Goal: Task Accomplishment & Management: Use online tool/utility

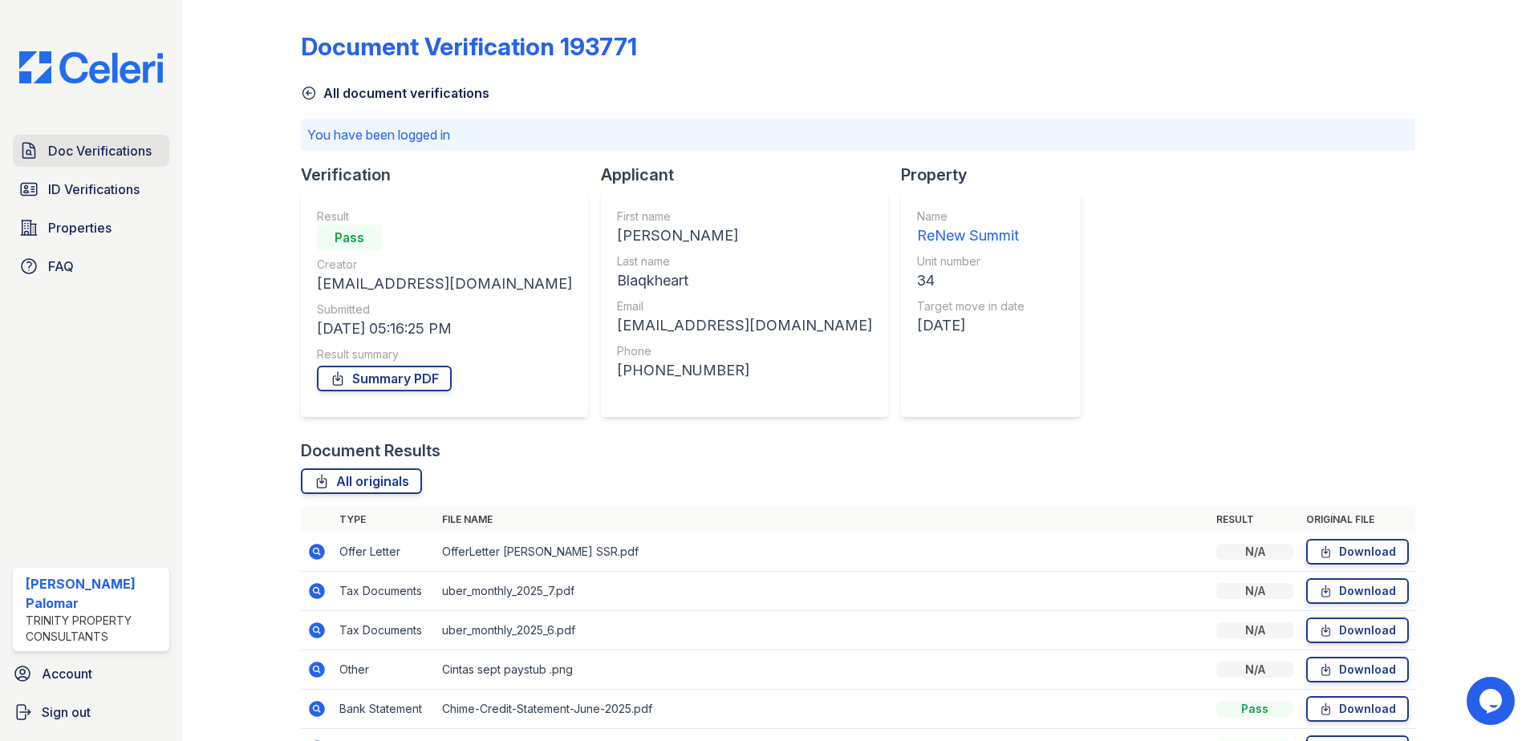
click at [97, 152] on span "Doc Verifications" at bounding box center [99, 150] width 103 height 19
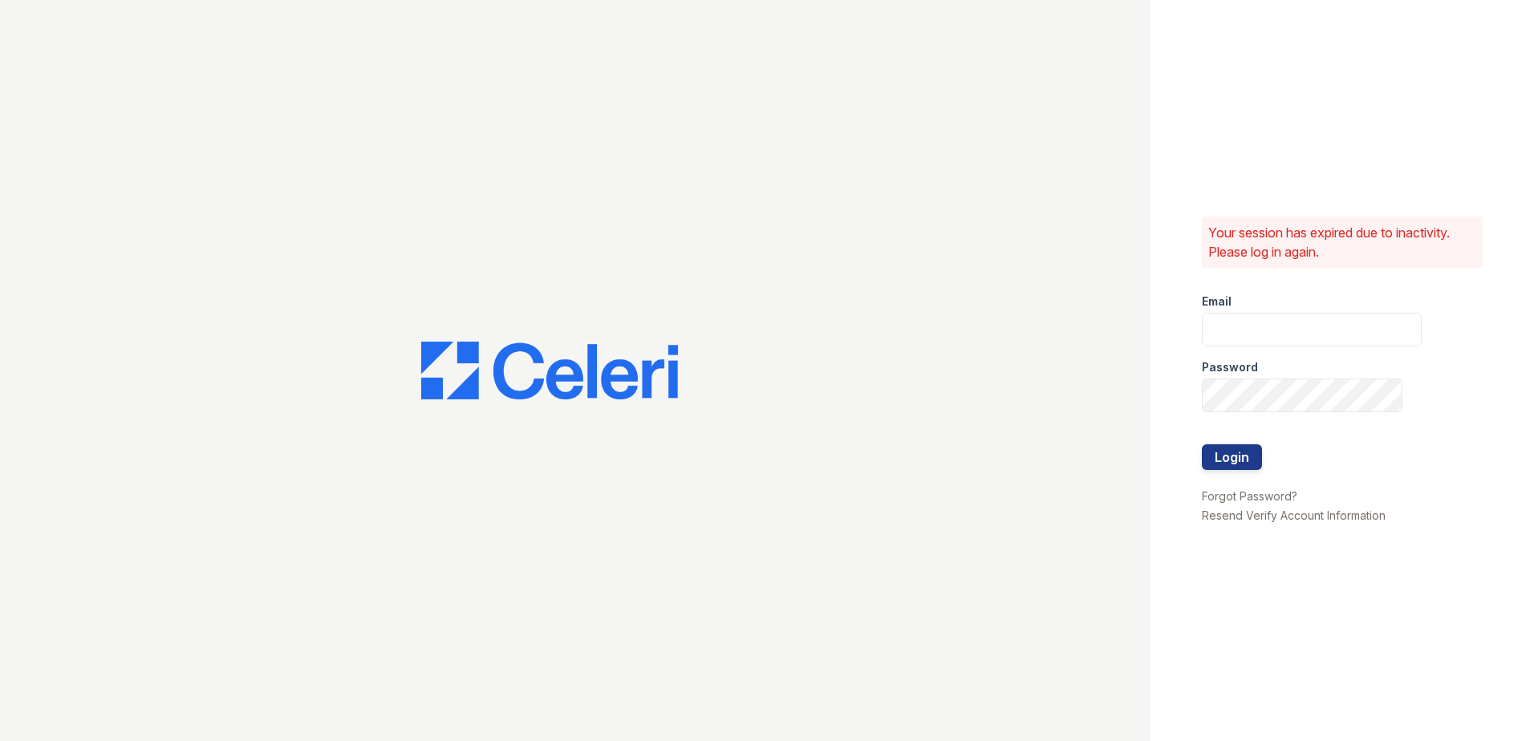
type input "[EMAIL_ADDRESS][DOMAIN_NAME]"
click at [1234, 461] on button "Login" at bounding box center [1231, 457] width 60 height 26
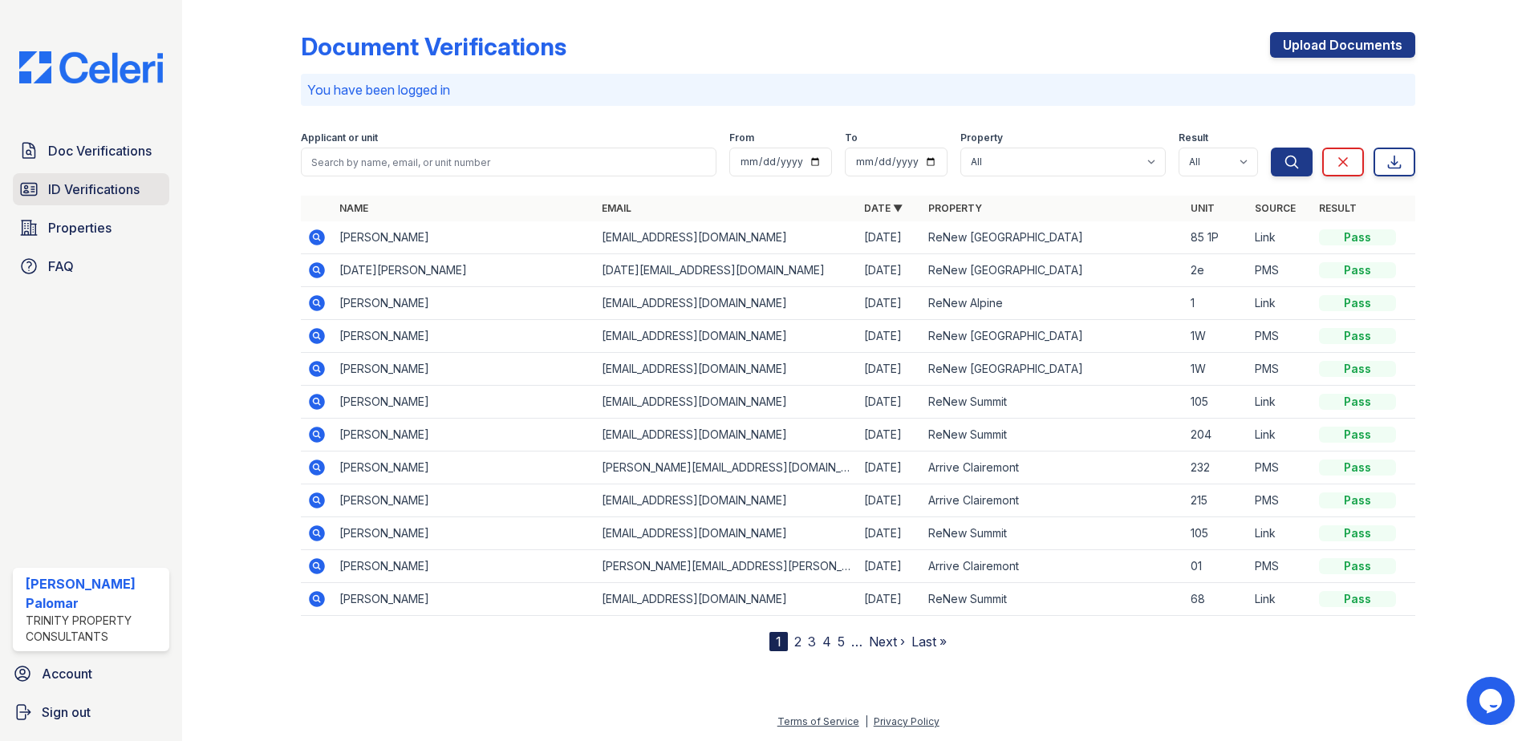
click at [100, 187] on span "ID Verifications" at bounding box center [93, 189] width 91 height 19
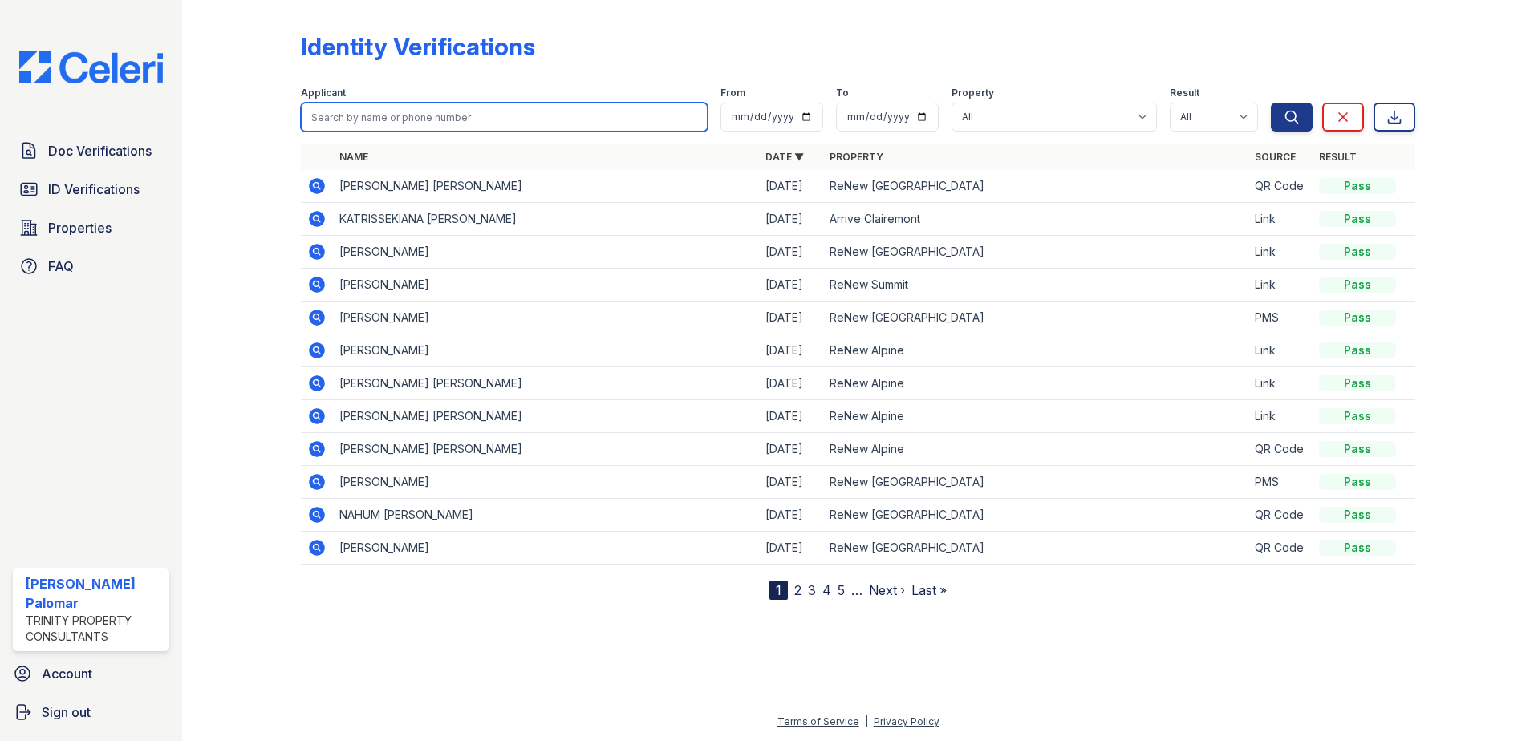
click at [445, 120] on input "search" at bounding box center [504, 117] width 407 height 29
type input "[PERSON_NAME]"
click at [1270, 103] on button "Search" at bounding box center [1291, 117] width 42 height 29
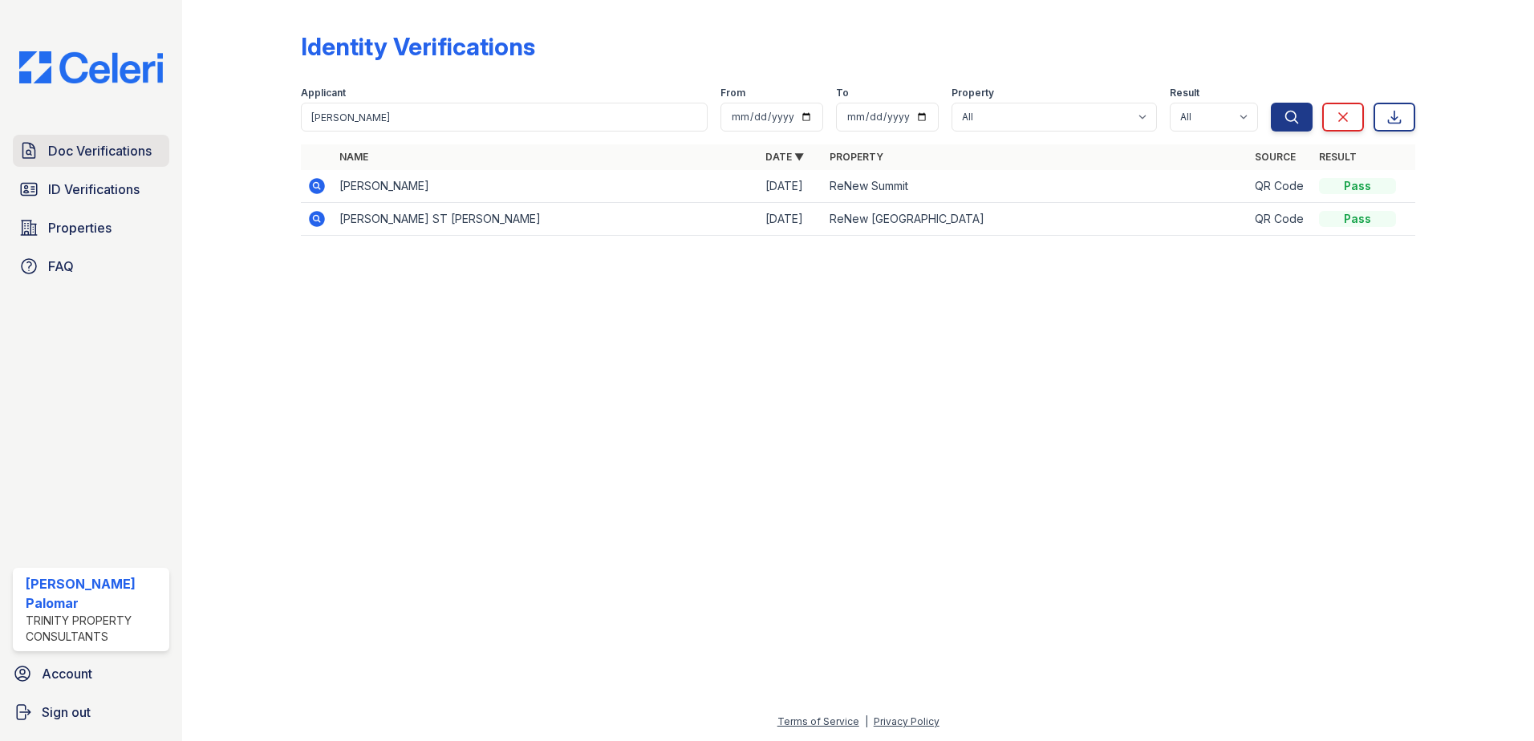
click at [111, 164] on link "Doc Verifications" at bounding box center [91, 151] width 156 height 32
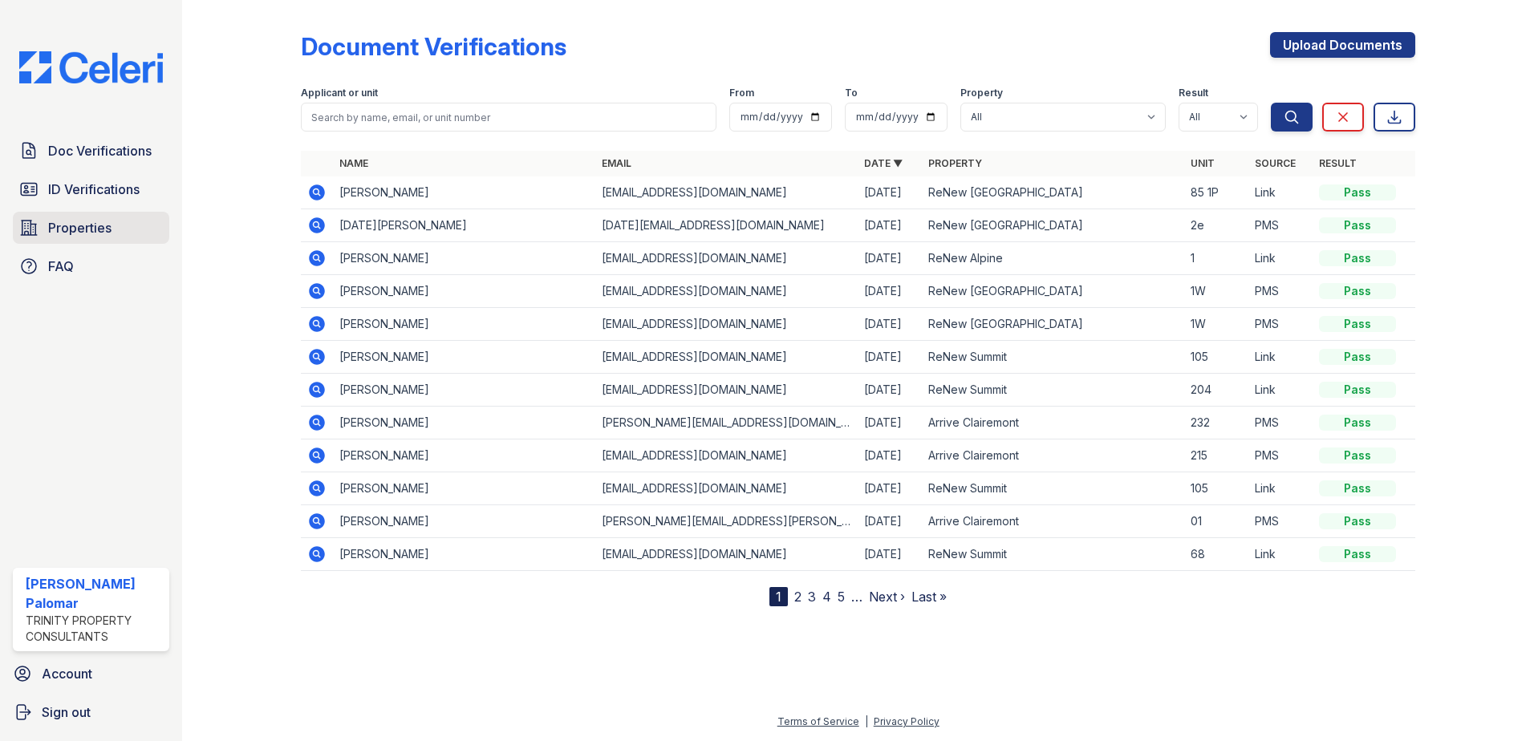
click at [124, 217] on link "Properties" at bounding box center [91, 228] width 156 height 32
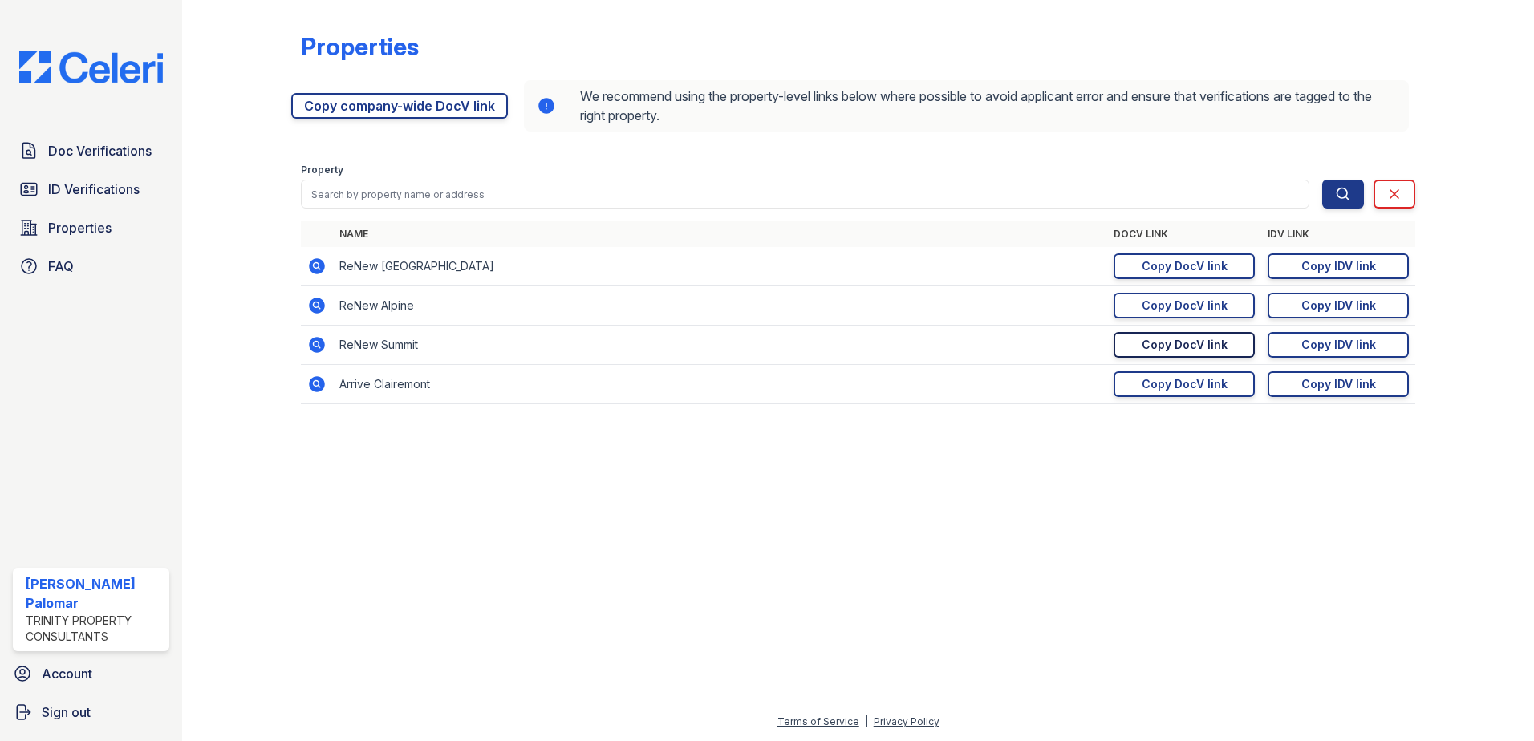
click at [1161, 350] on div "Copy DocV link" at bounding box center [1184, 345] width 86 height 16
click at [1173, 343] on div "Copy DocV link" at bounding box center [1184, 345] width 86 height 16
